Goal: Task Accomplishment & Management: Manage account settings

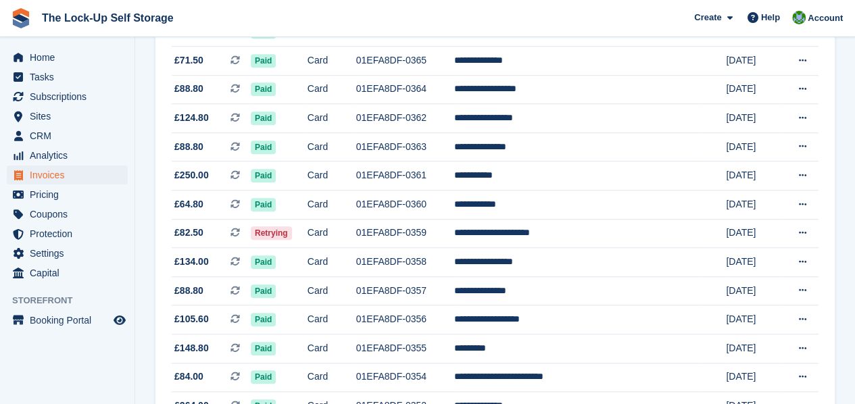
scroll to position [446, 0]
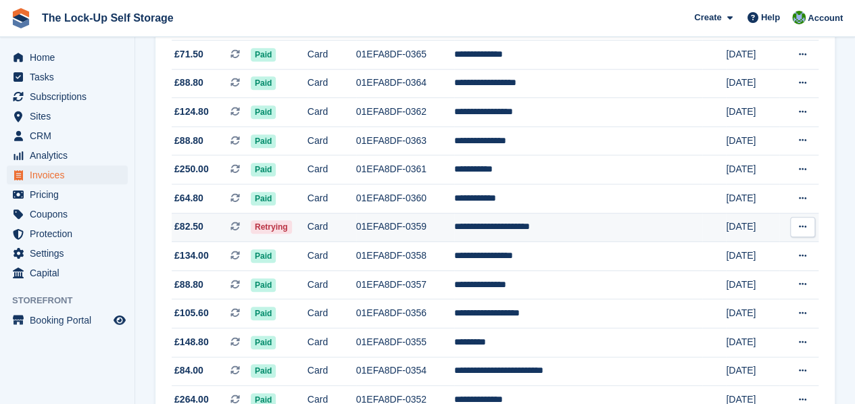
click at [437, 239] on td "01EFA8DF-0359" at bounding box center [405, 227] width 99 height 29
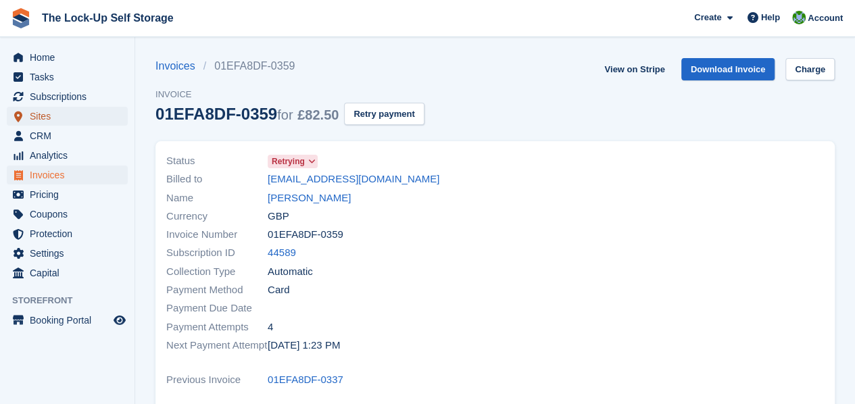
click at [57, 110] on span "Sites" at bounding box center [70, 116] width 81 height 19
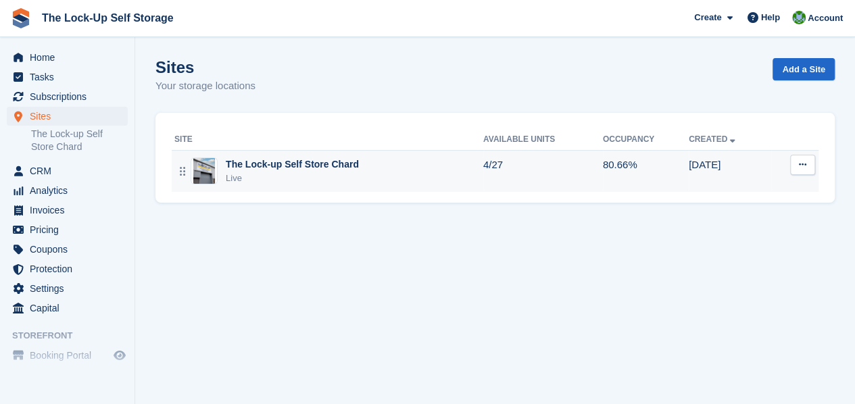
click at [254, 165] on div "The Lock-up Self Store Chard" at bounding box center [292, 165] width 133 height 14
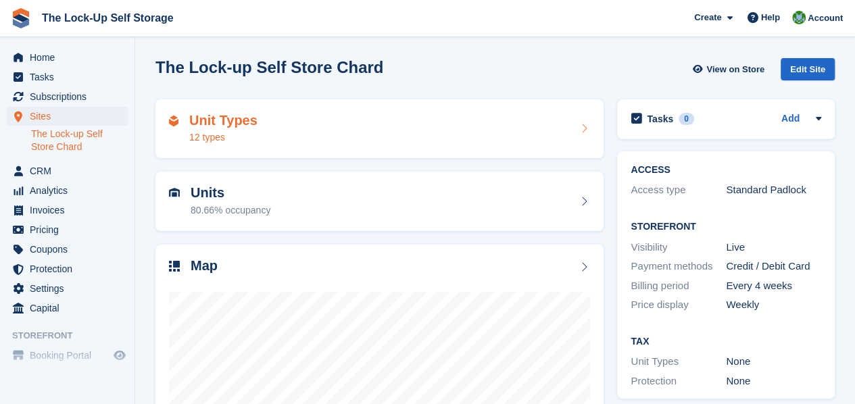
click at [411, 128] on div "Unit Types 12 types" at bounding box center [379, 129] width 421 height 32
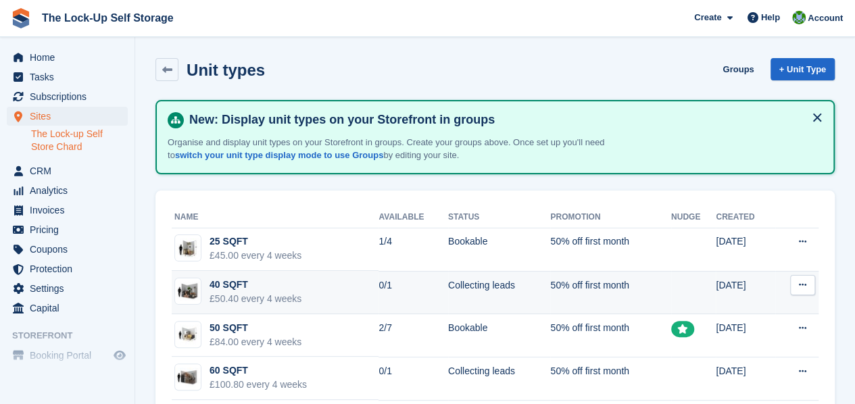
click at [635, 286] on td "50% off first month" at bounding box center [610, 292] width 120 height 43
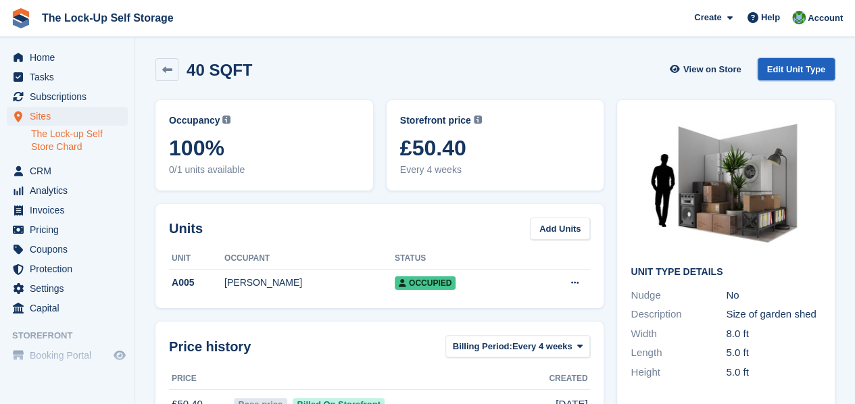
click at [790, 71] on link "Edit Unit Type" at bounding box center [796, 69] width 77 height 22
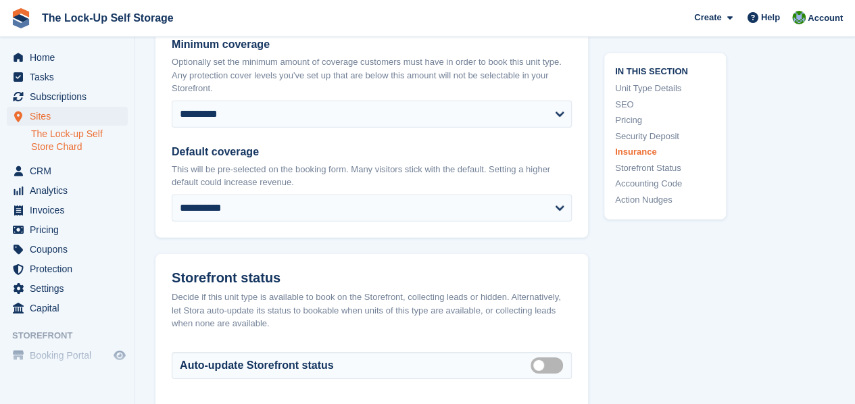
scroll to position [1927, 0]
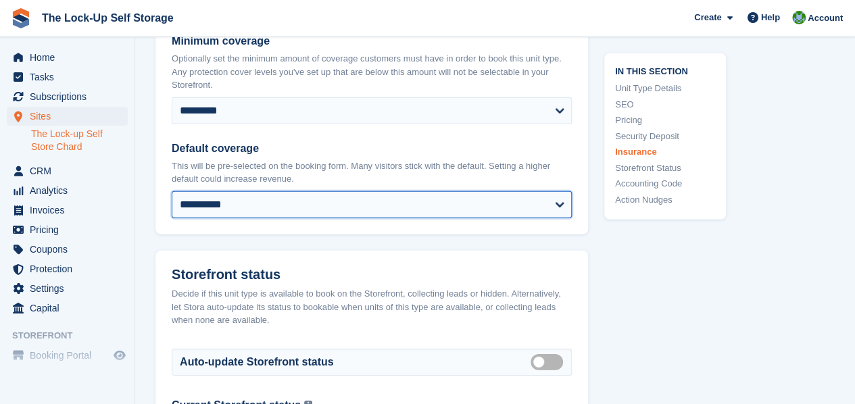
click at [562, 191] on select "**********" at bounding box center [372, 204] width 400 height 27
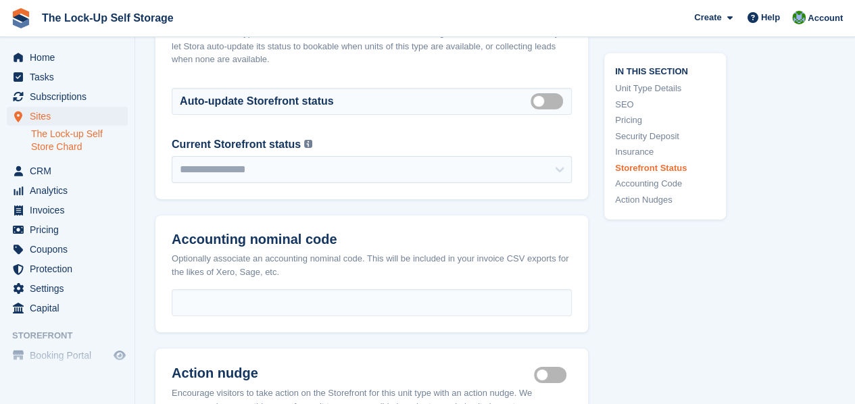
scroll to position [2194, 0]
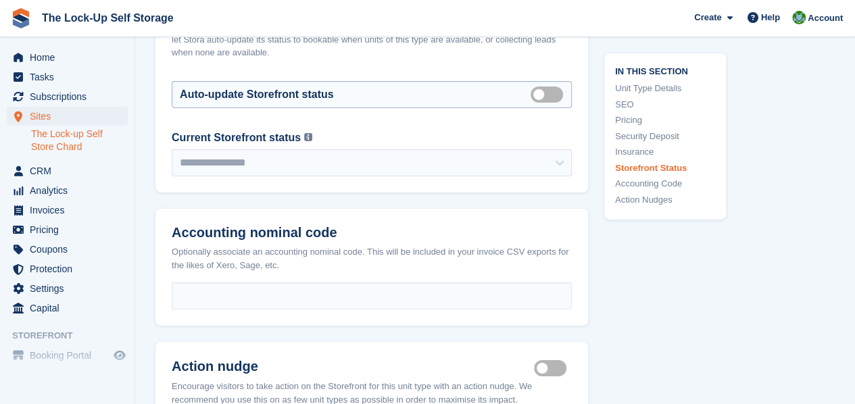
click at [535, 93] on label "Auto manage storefront status" at bounding box center [550, 94] width 38 height 2
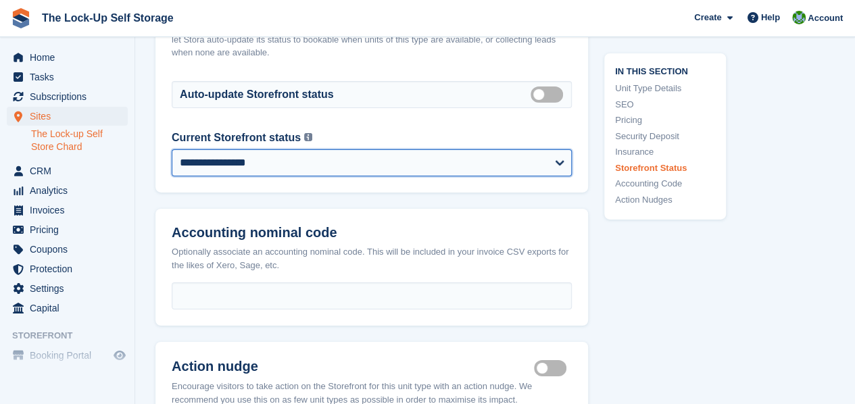
click at [555, 149] on select "**********" at bounding box center [372, 162] width 400 height 27
click at [172, 149] on select "**********" at bounding box center [372, 162] width 400 height 27
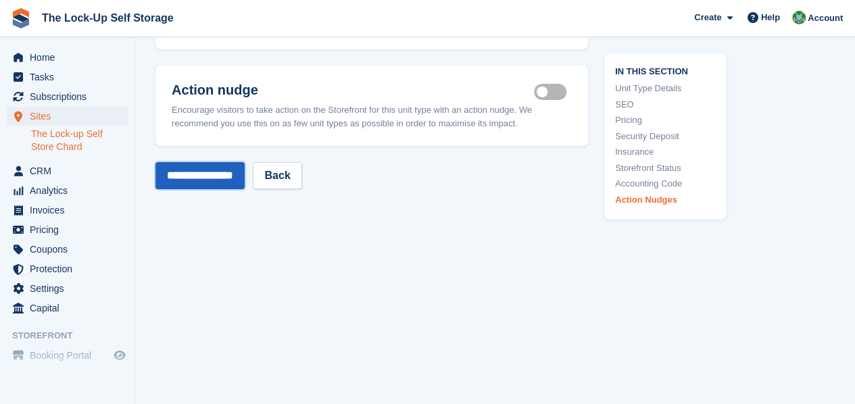
click at [206, 162] on input "**********" at bounding box center [199, 175] width 89 height 27
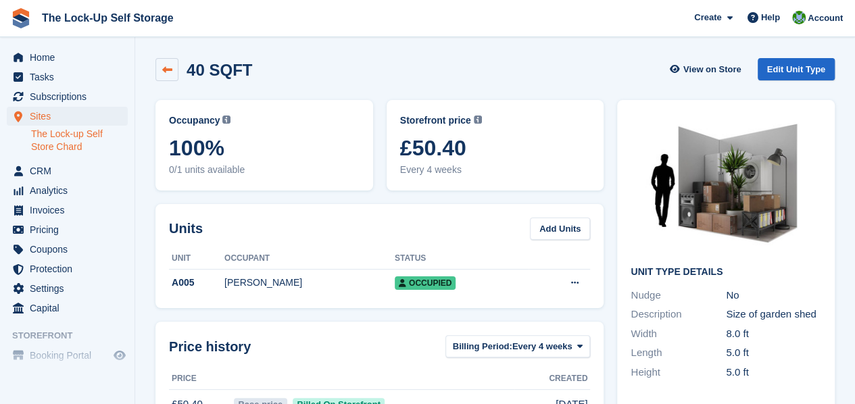
click at [174, 65] on link at bounding box center [166, 69] width 23 height 23
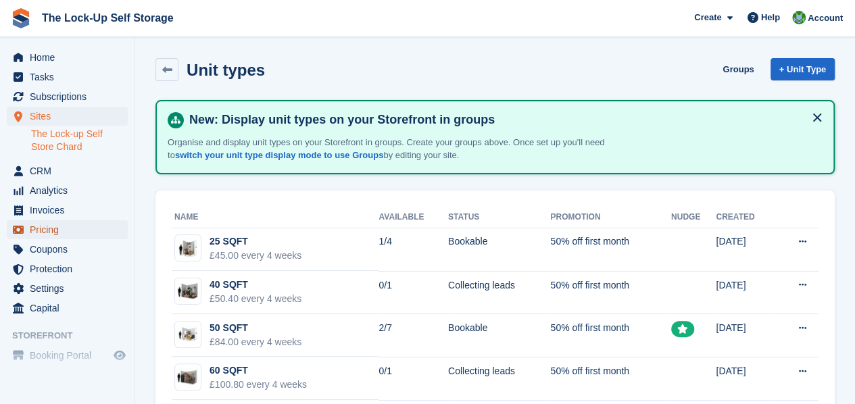
click at [66, 232] on span "Pricing" at bounding box center [70, 229] width 81 height 19
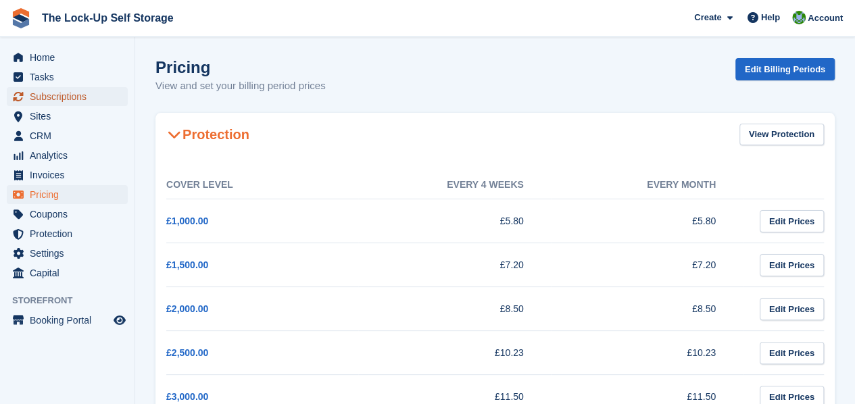
click at [66, 99] on span "Subscriptions" at bounding box center [70, 96] width 81 height 19
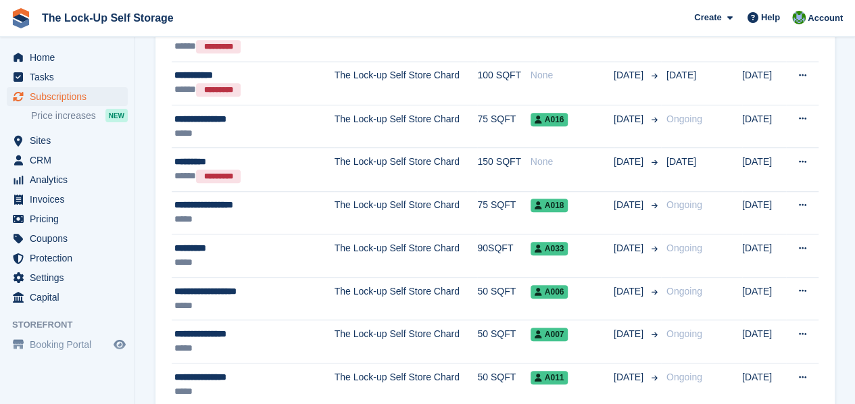
scroll to position [454, 0]
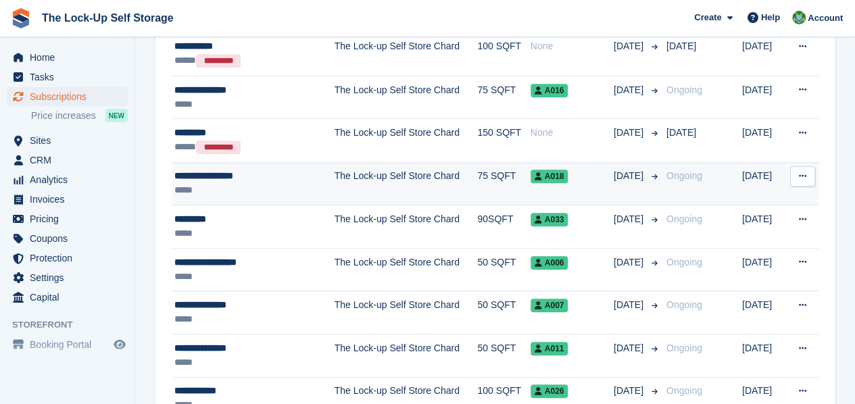
click at [381, 185] on td "The Lock-up Self Store Chard" at bounding box center [406, 183] width 143 height 43
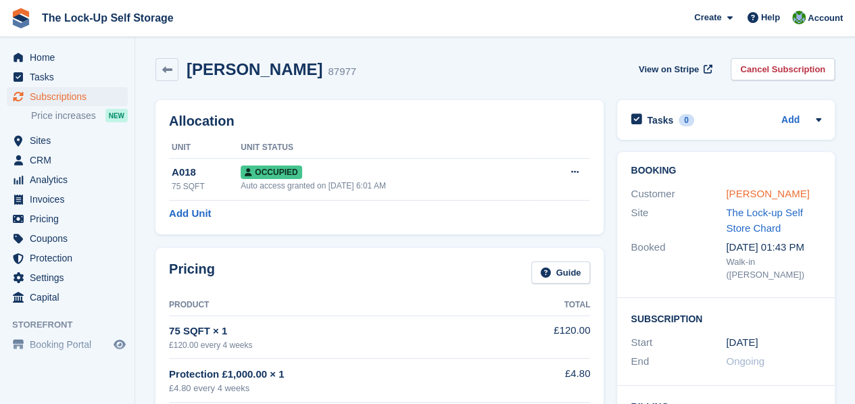
click at [749, 191] on link "Mrs Gillian Grant" at bounding box center [767, 193] width 83 height 11
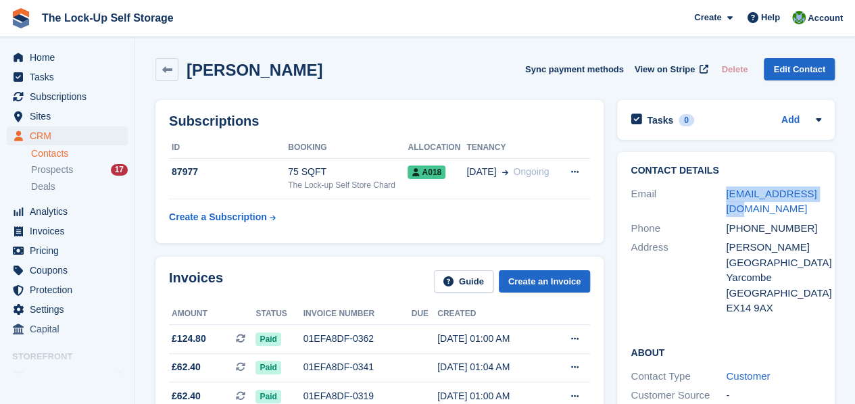
drag, startPoint x: 819, startPoint y: 195, endPoint x: 719, endPoint y: 199, distance: 100.1
click at [719, 199] on div "Email jblucky22@mail.com" at bounding box center [726, 202] width 191 height 34
copy div "jblucky22@mail.com"
